Goal: Register for event/course: Register for event/course

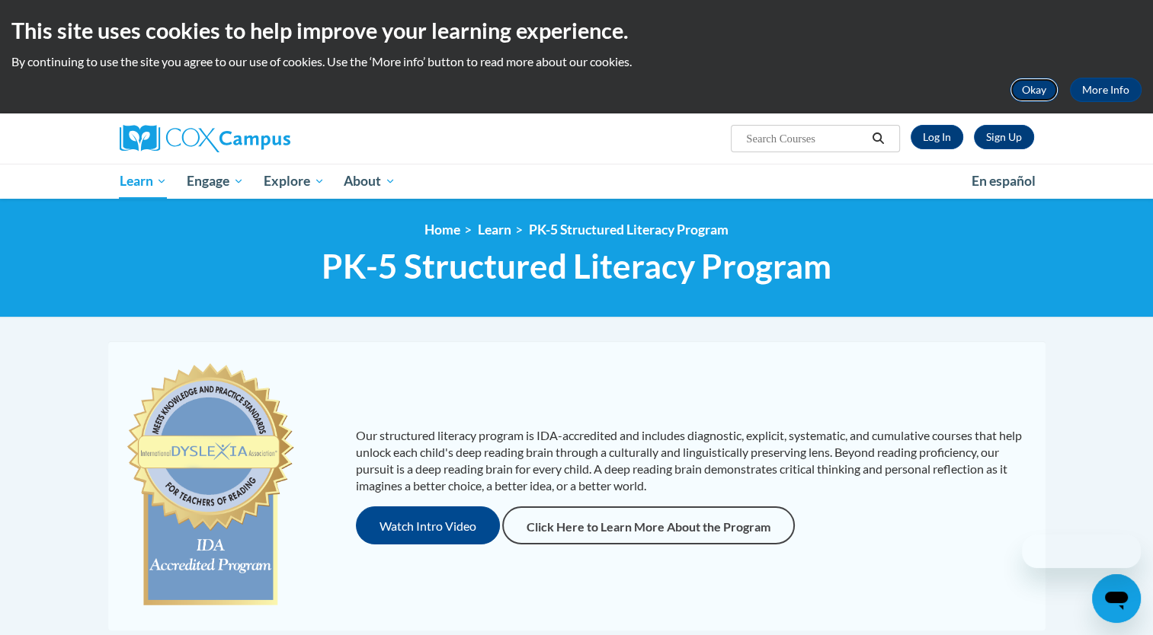
click at [1030, 93] on button "Okay" at bounding box center [1033, 90] width 49 height 24
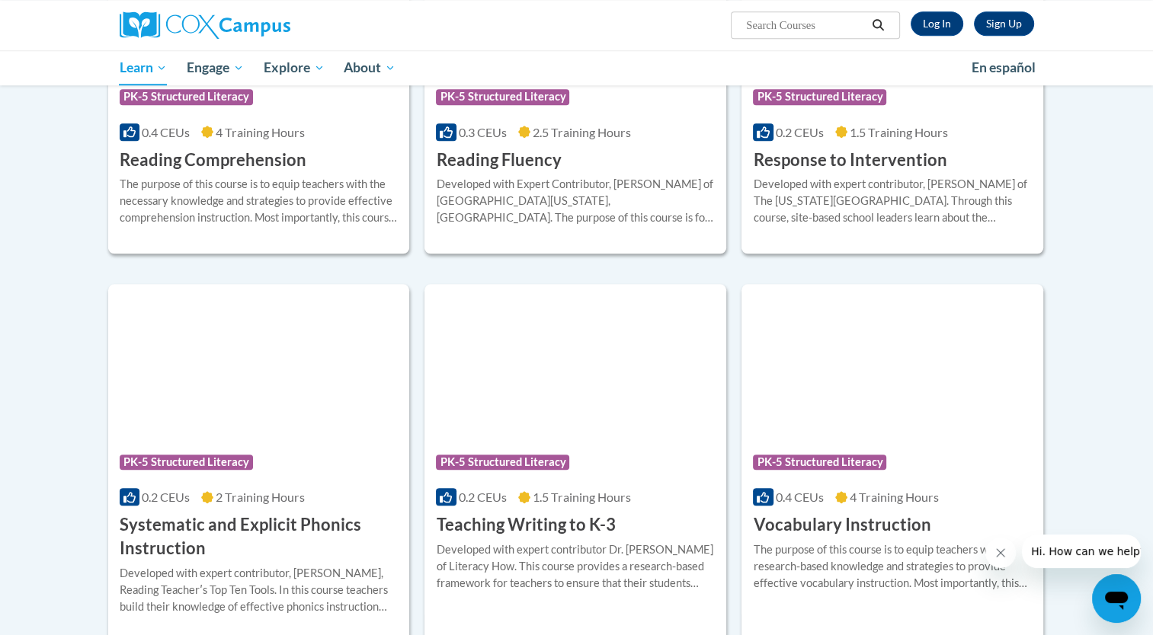
scroll to position [1584, 0]
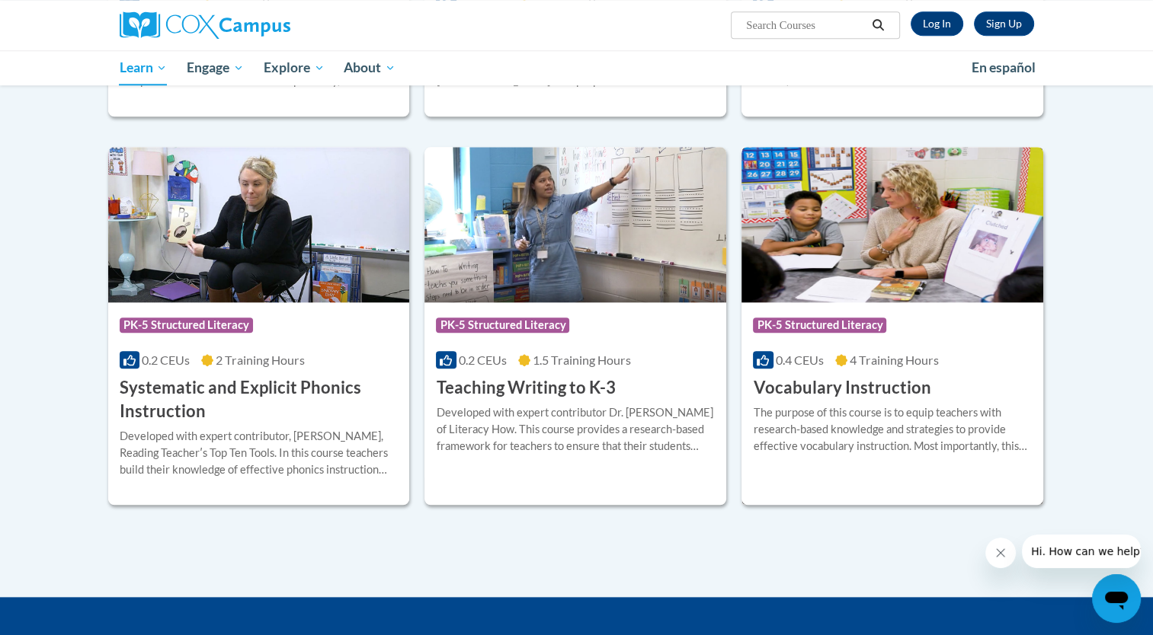
click at [890, 401] on div "More Info Enroll The purpose of this course is to equip teachers with research-…" at bounding box center [892, 439] width 302 height 78
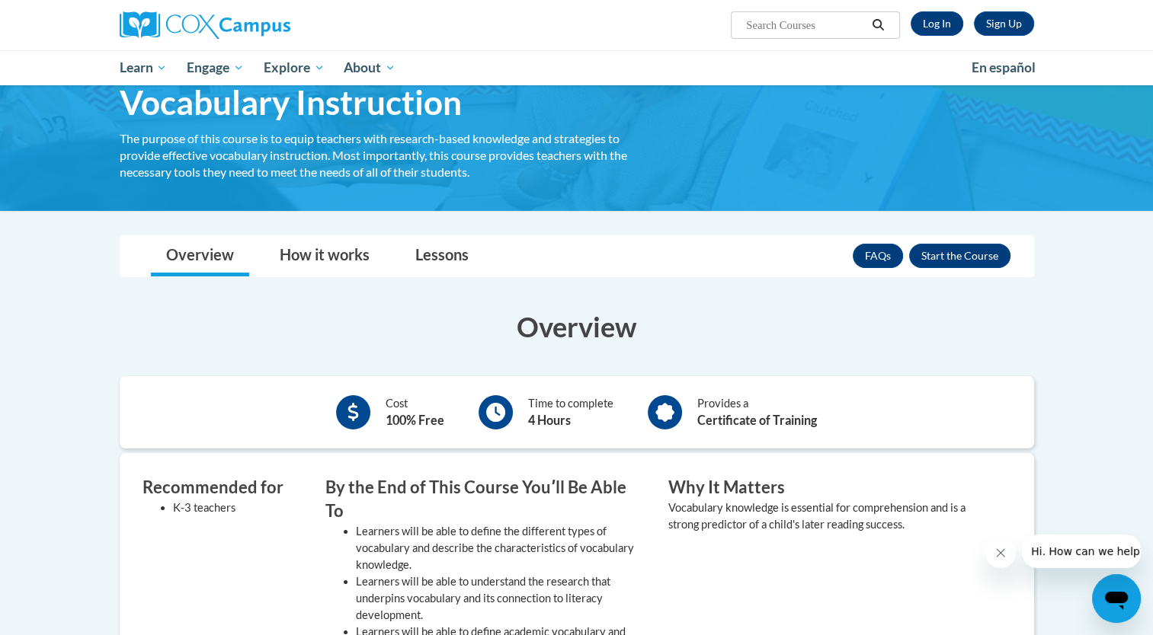
scroll to position [73, 0]
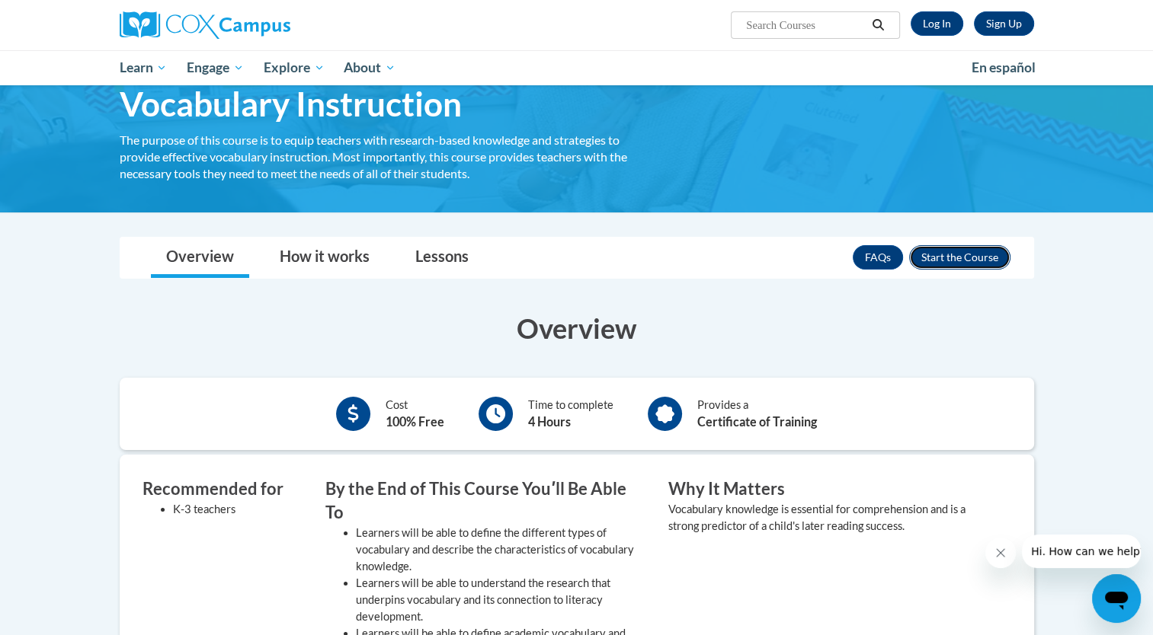
click at [967, 253] on button "Enroll" at bounding box center [959, 257] width 101 height 24
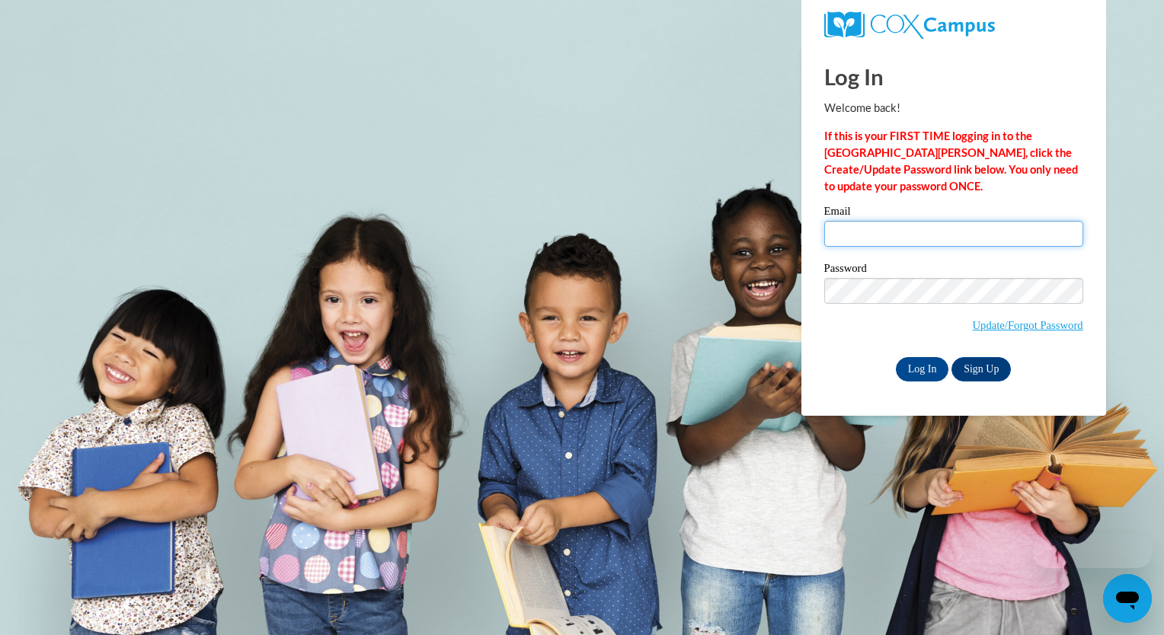
click at [951, 241] on input "Email" at bounding box center [953, 234] width 259 height 26
type input "barrette8142@my.uwstout.edu"
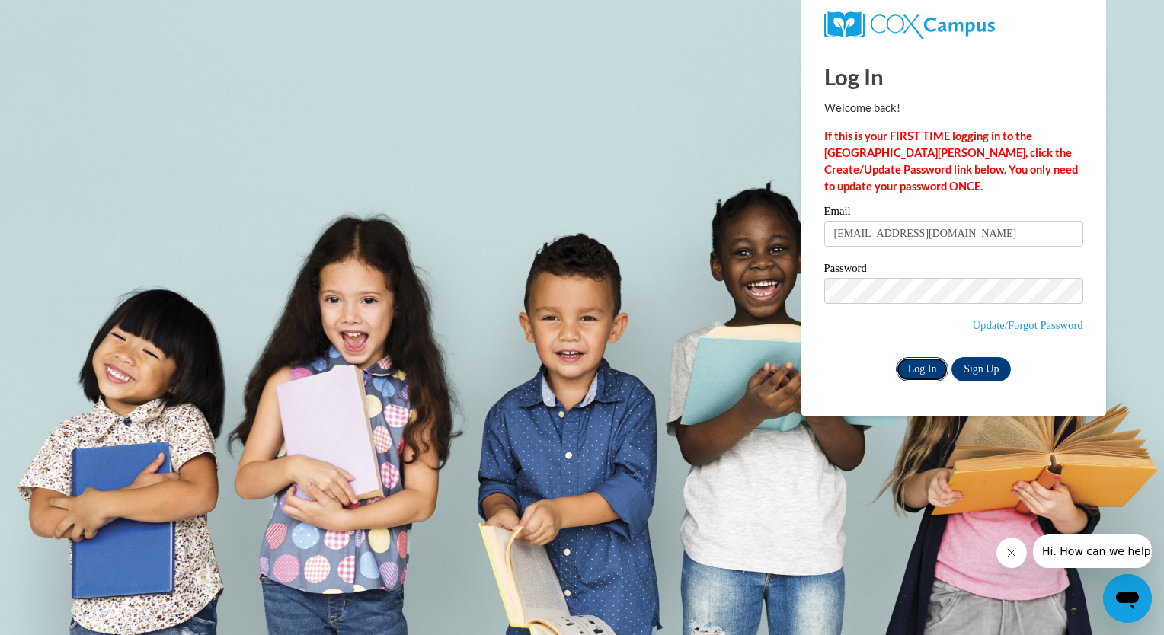
click at [923, 373] on input "Log In" at bounding box center [922, 369] width 53 height 24
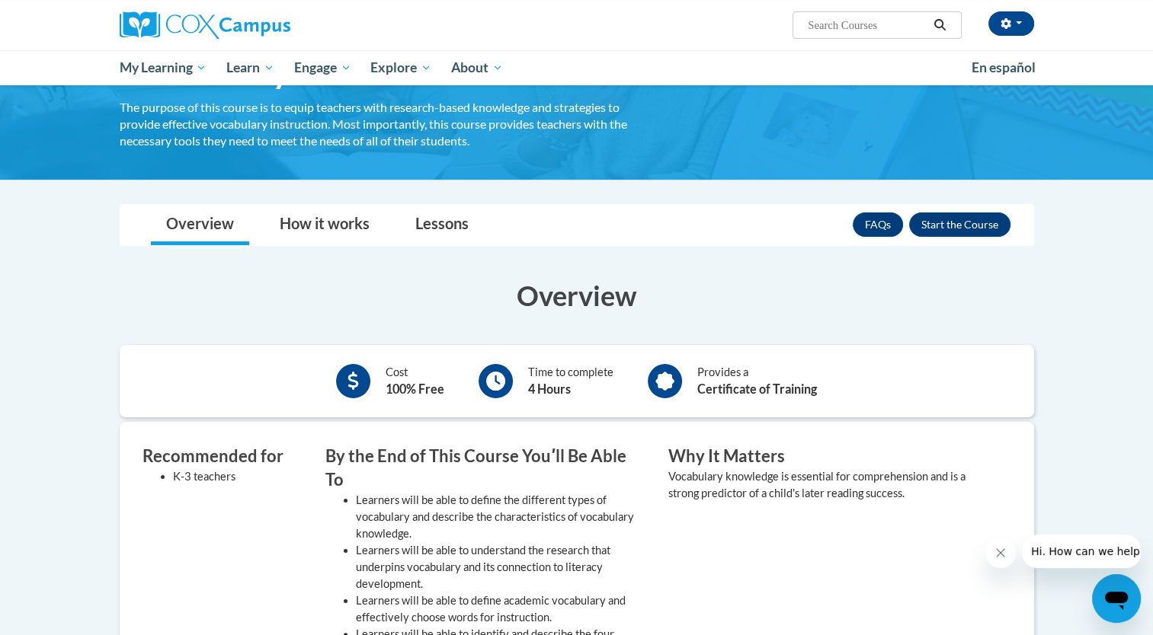
scroll to position [107, 0]
click at [954, 229] on button "Enroll" at bounding box center [959, 224] width 101 height 24
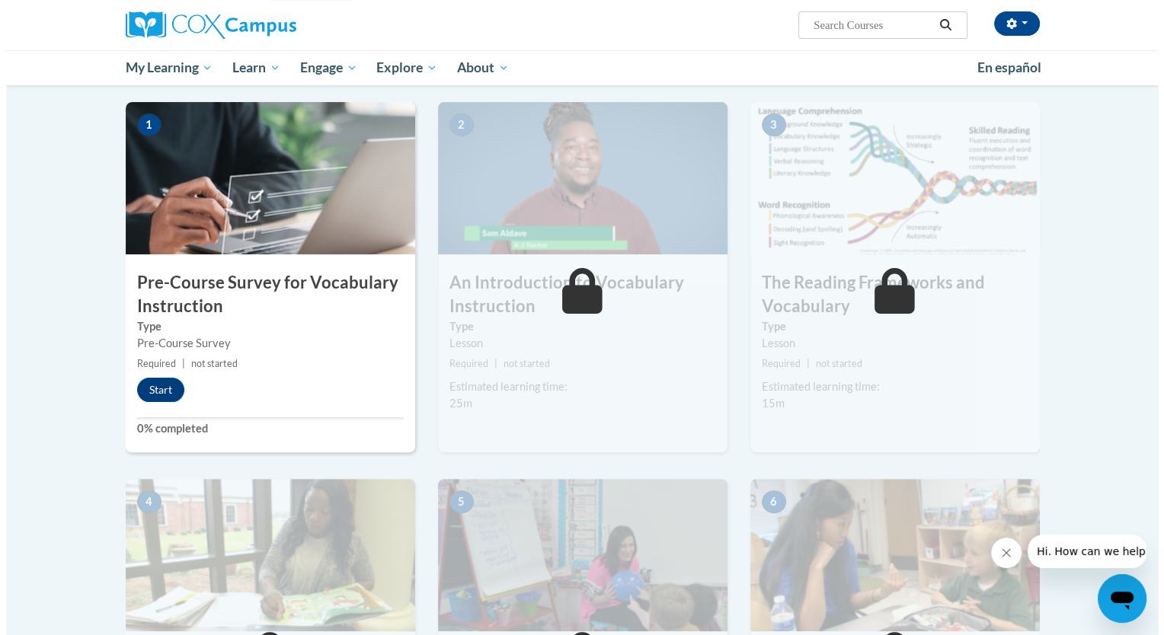
scroll to position [296, 0]
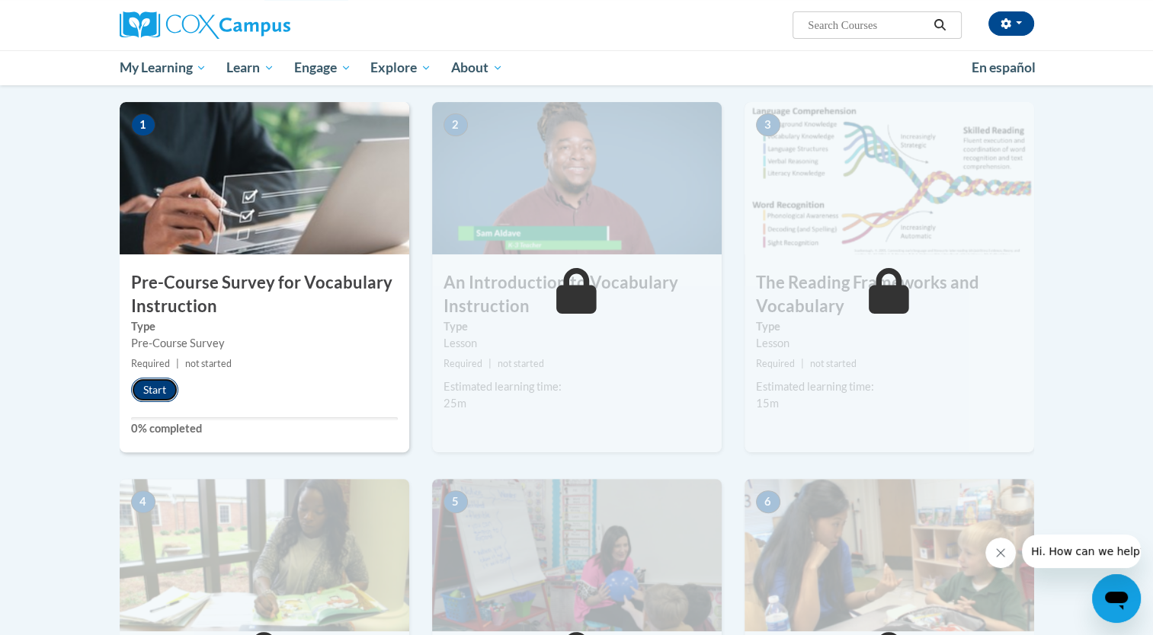
click at [147, 386] on button "Start" at bounding box center [154, 390] width 47 height 24
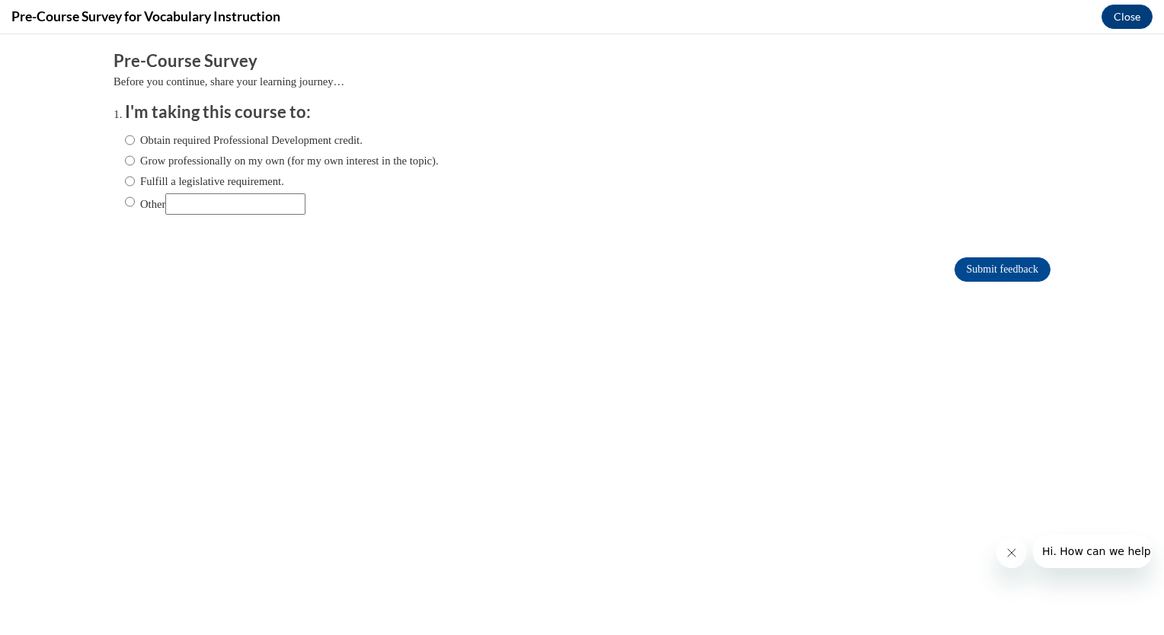
scroll to position [0, 0]
click at [260, 138] on label "Obtain required Professional Development credit." at bounding box center [244, 140] width 238 height 17
click at [135, 138] on input "Obtain required Professional Development credit." at bounding box center [130, 140] width 10 height 17
radio input "true"
click at [992, 264] on input "Submit feedback" at bounding box center [1003, 269] width 96 height 24
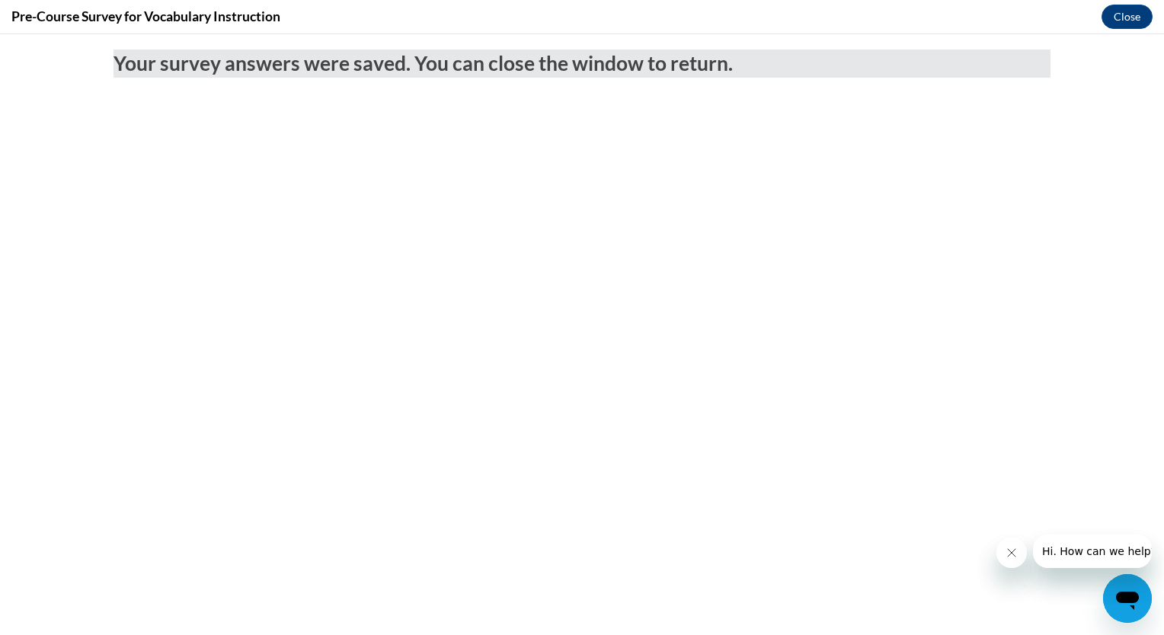
click at [1011, 552] on icon "Close message from company" at bounding box center [1011, 553] width 8 height 8
click at [1013, 555] on icon "Close message from company" at bounding box center [1011, 553] width 8 height 8
click at [1134, 20] on button "Close" at bounding box center [1127, 17] width 51 height 24
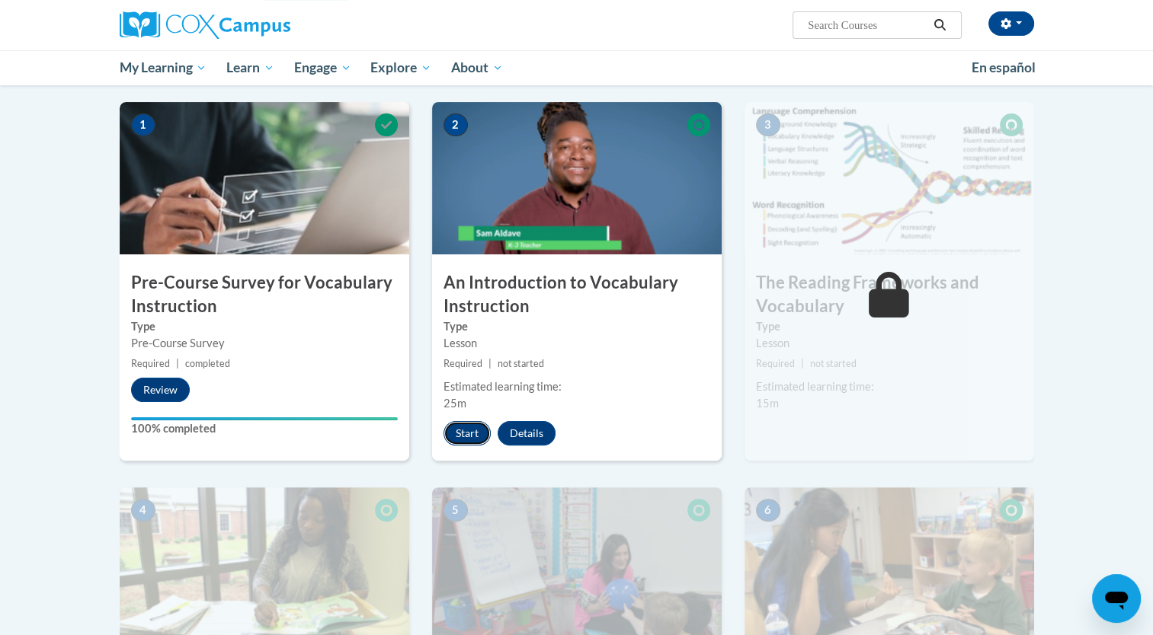
click at [469, 434] on button "Start" at bounding box center [466, 433] width 47 height 24
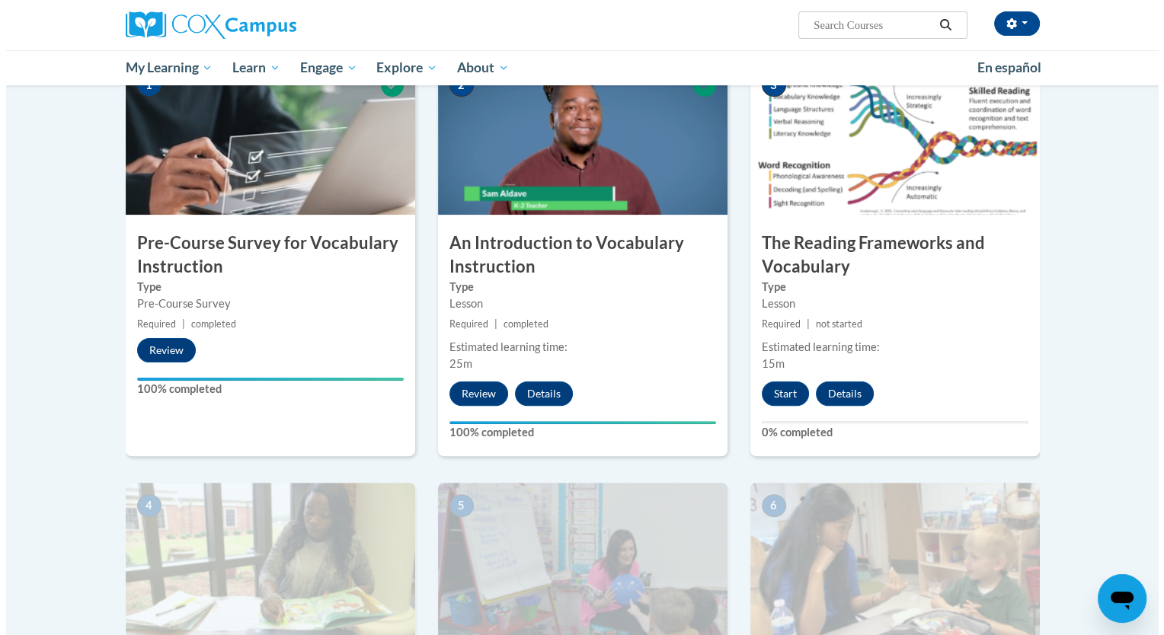
scroll to position [337, 0]
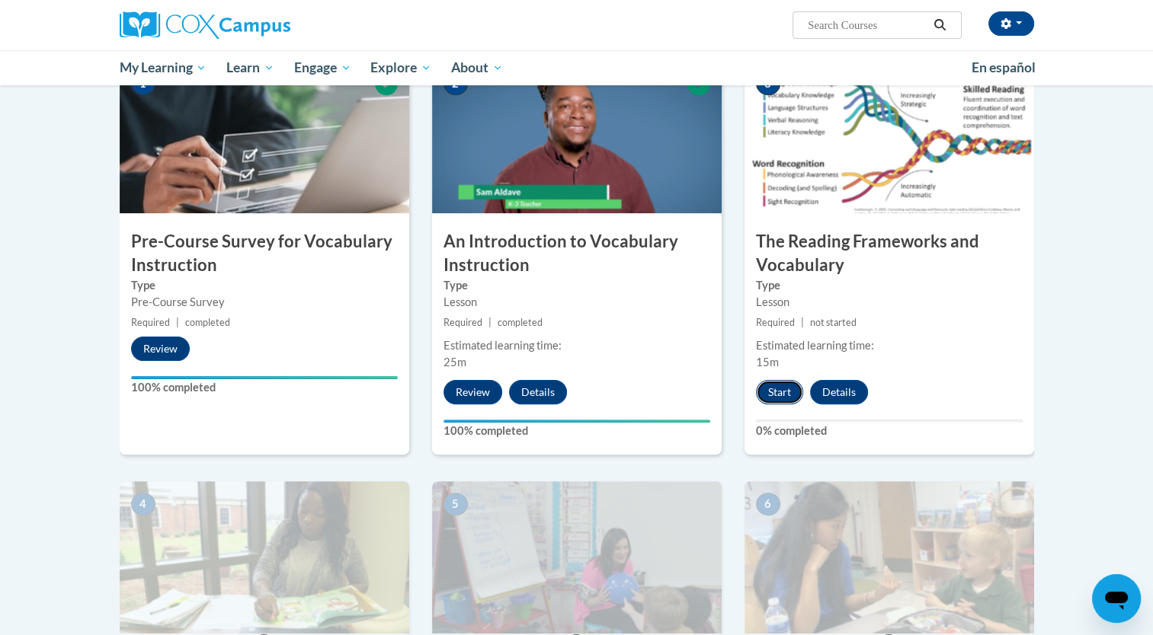
click at [778, 398] on button "Start" at bounding box center [779, 392] width 47 height 24
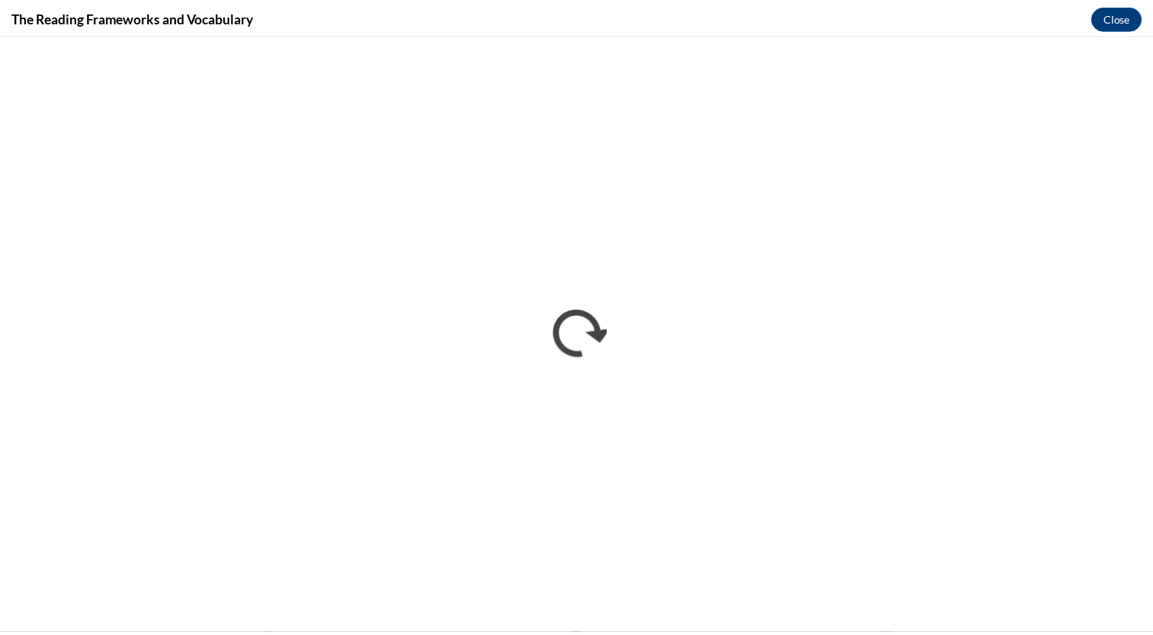
scroll to position [0, 0]
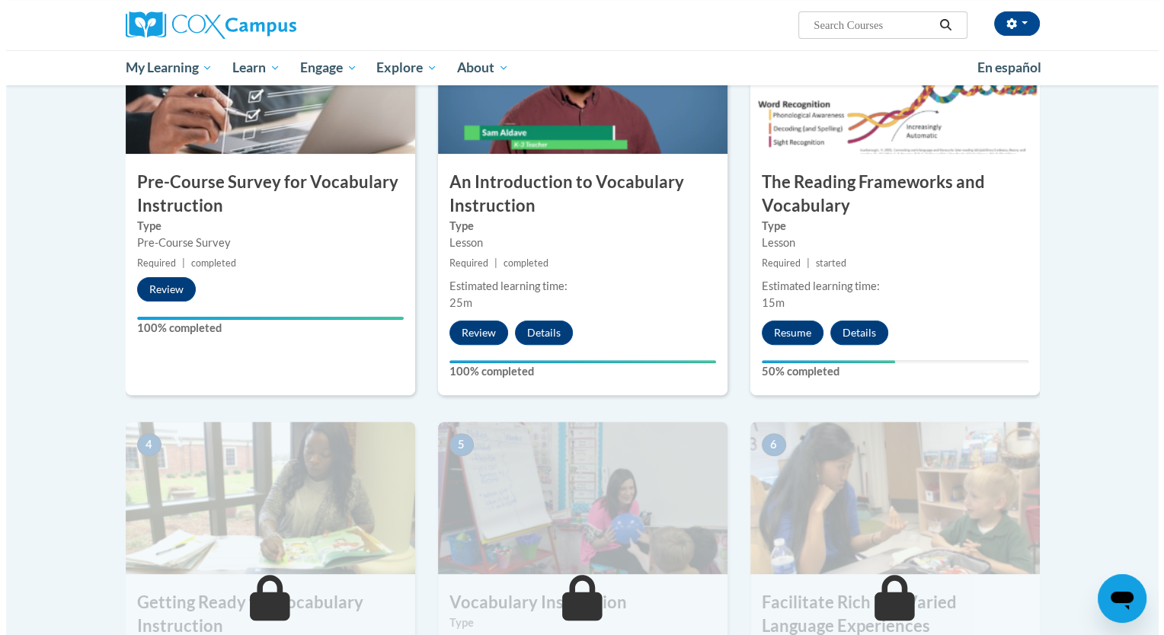
scroll to position [395, 0]
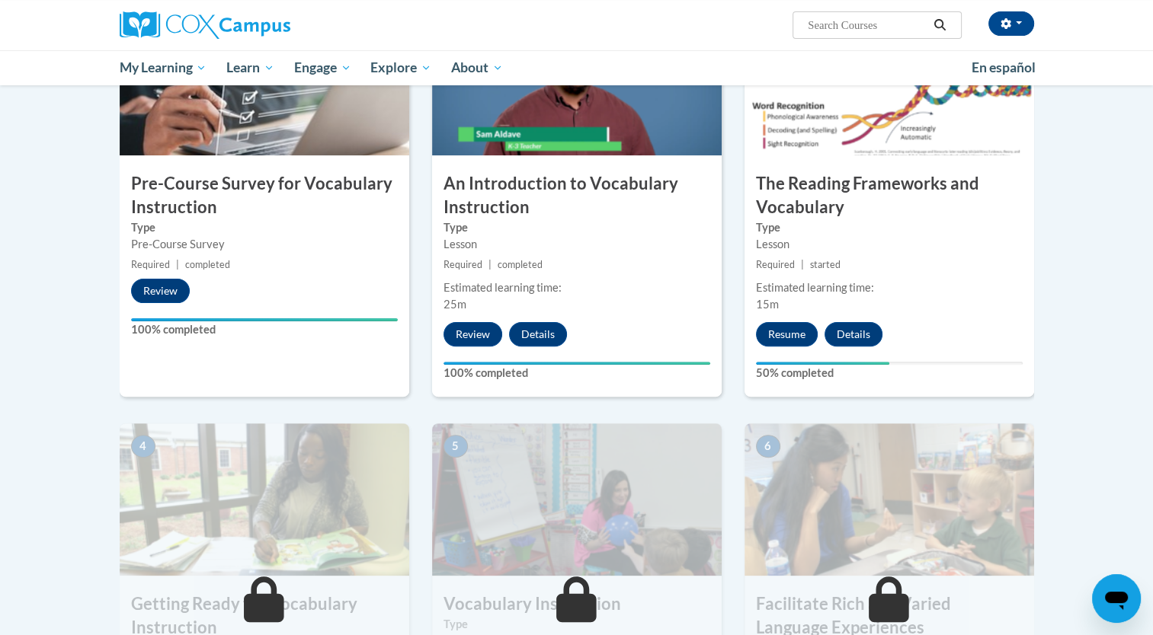
click at [926, 187] on h3 "The Reading Frameworks and Vocabulary" at bounding box center [888, 195] width 289 height 47
click at [792, 322] on button "Resume" at bounding box center [787, 334] width 62 height 24
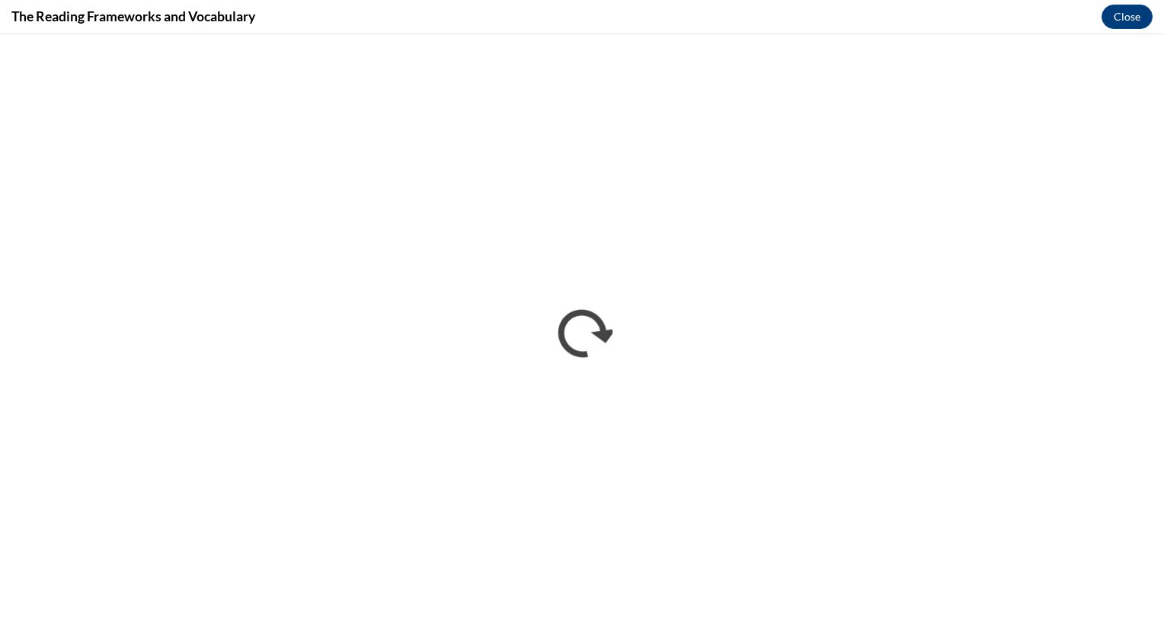
scroll to position [0, 0]
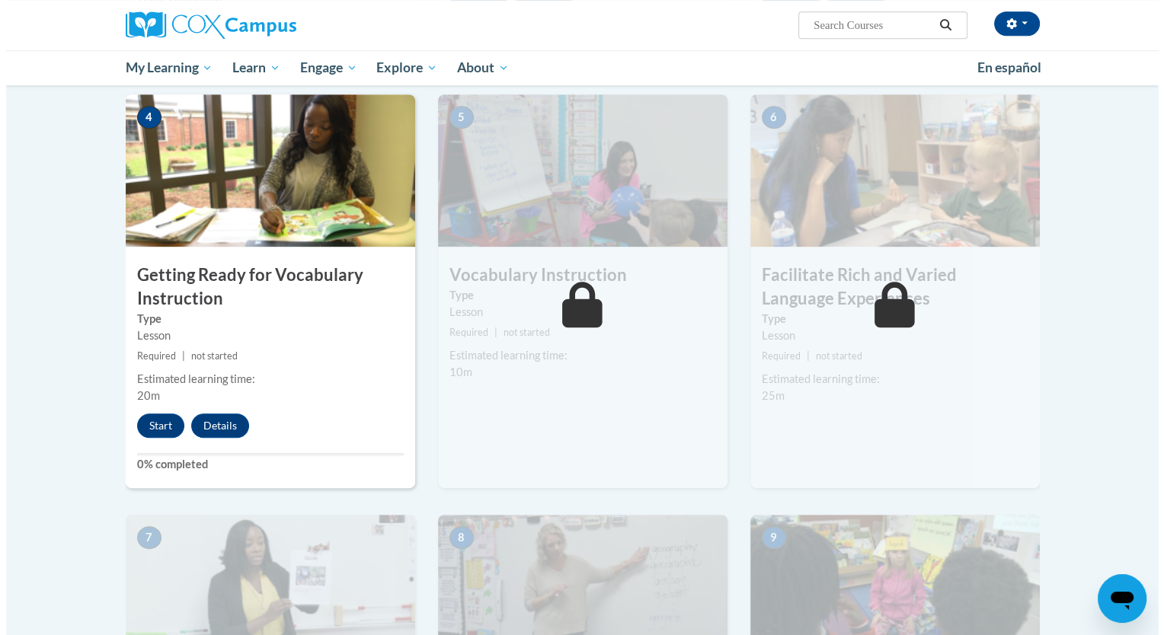
scroll to position [724, 0]
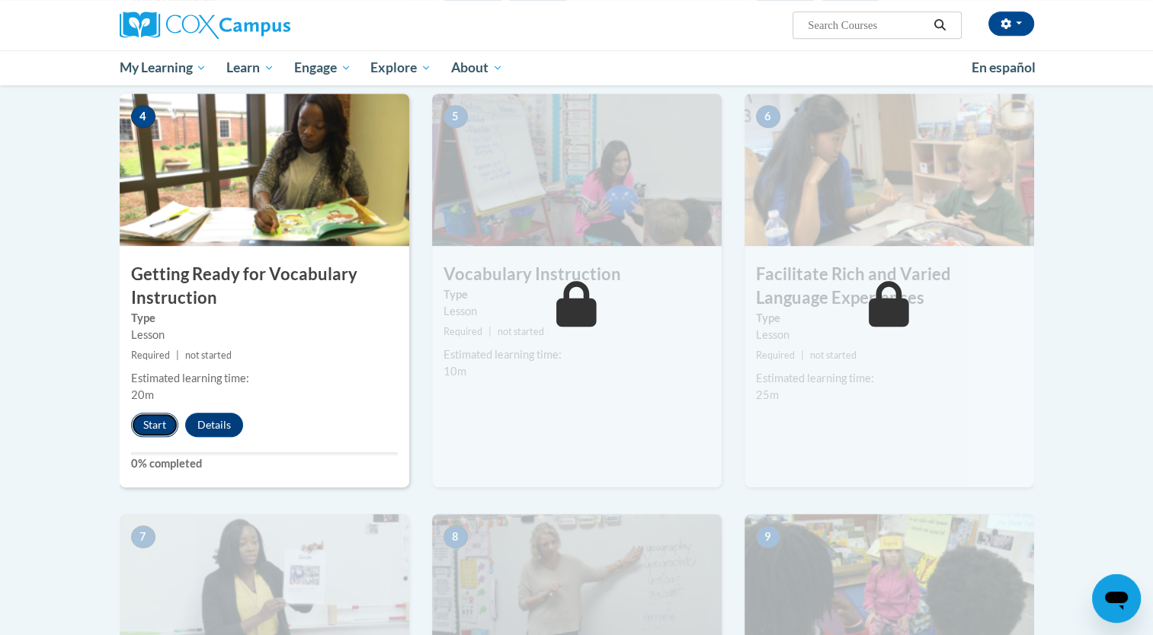
click at [149, 430] on button "Start" at bounding box center [154, 425] width 47 height 24
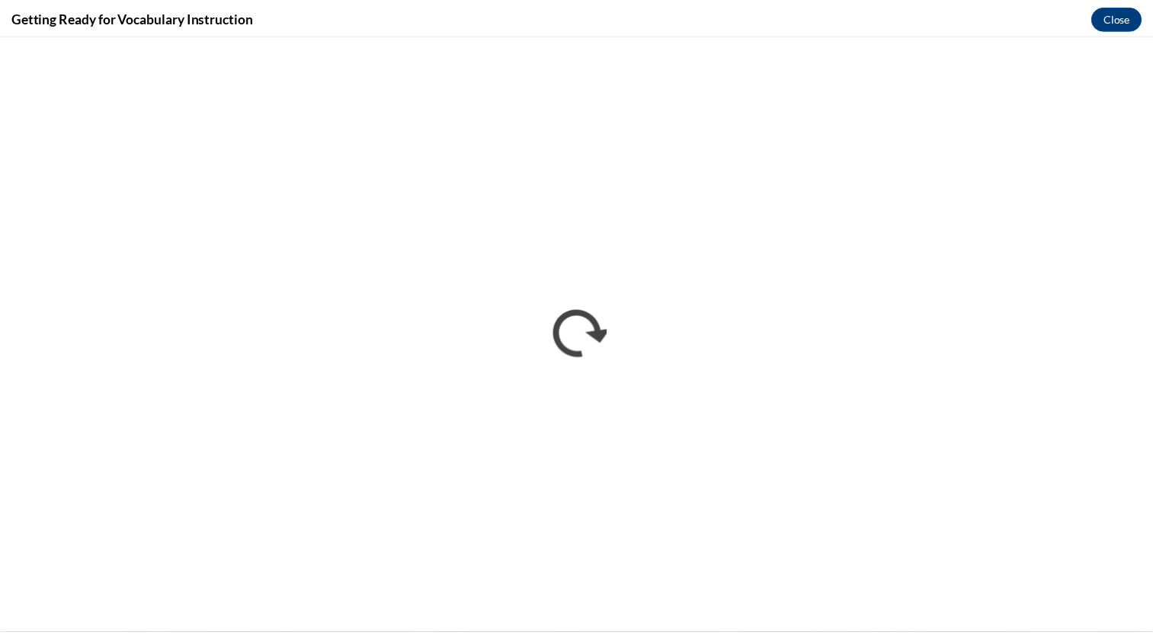
scroll to position [0, 0]
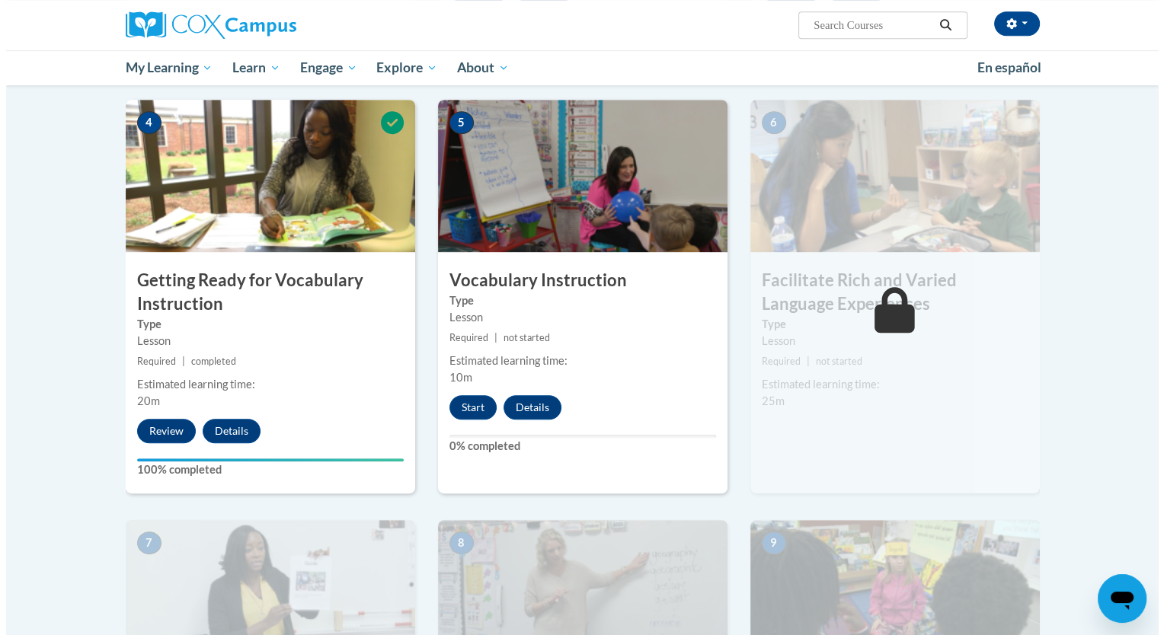
scroll to position [716, 0]
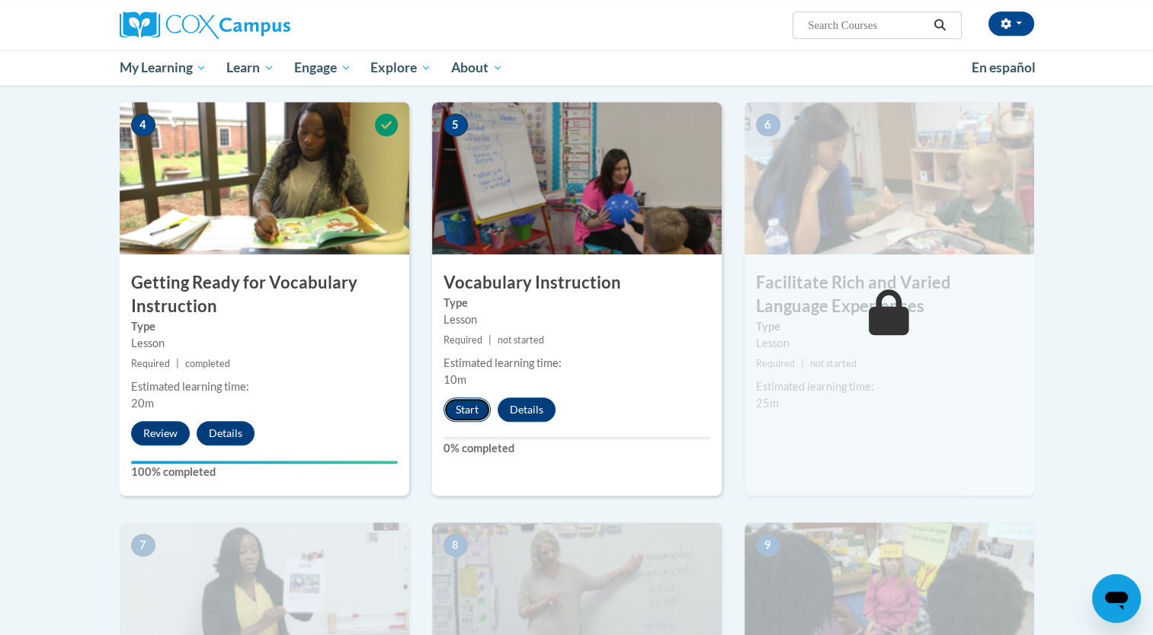
click at [462, 410] on button "Start" at bounding box center [466, 410] width 47 height 24
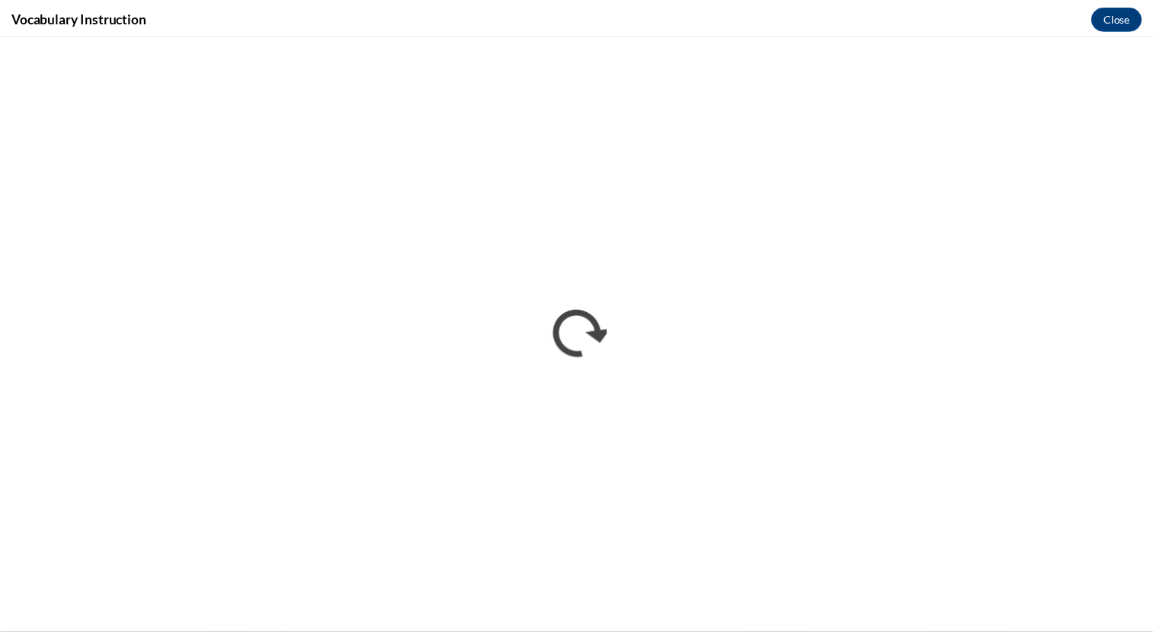
scroll to position [0, 0]
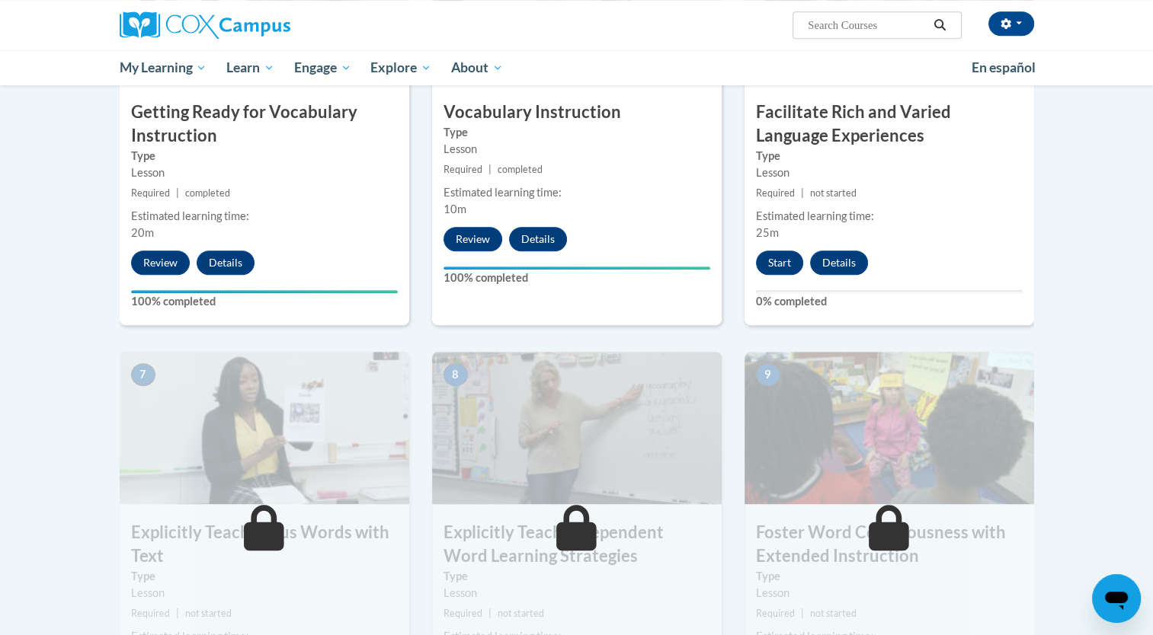
scroll to position [890, 0]
